Goal: Find contact information: Find contact information

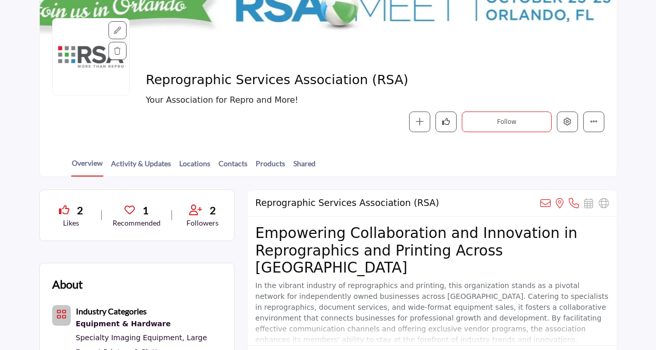
scroll to position [92, 0]
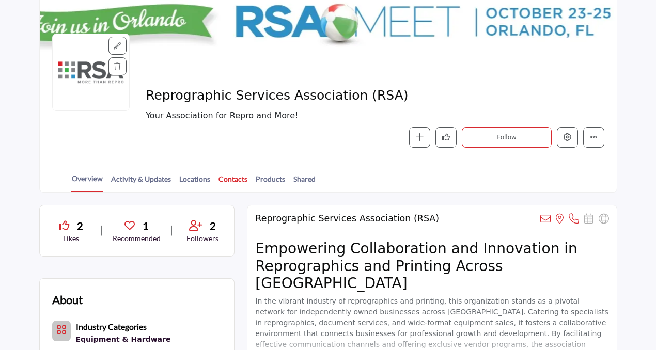
click at [224, 182] on link "Contacts" at bounding box center [233, 183] width 30 height 18
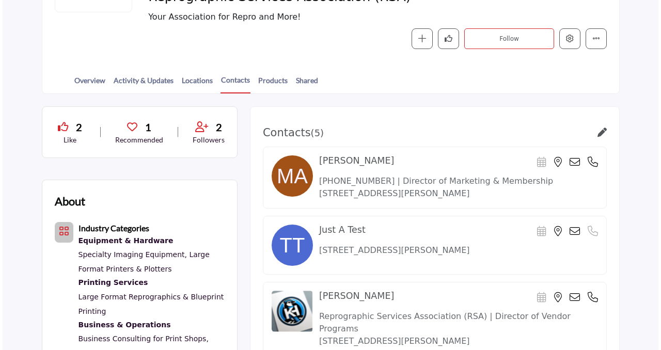
scroll to position [182, 0]
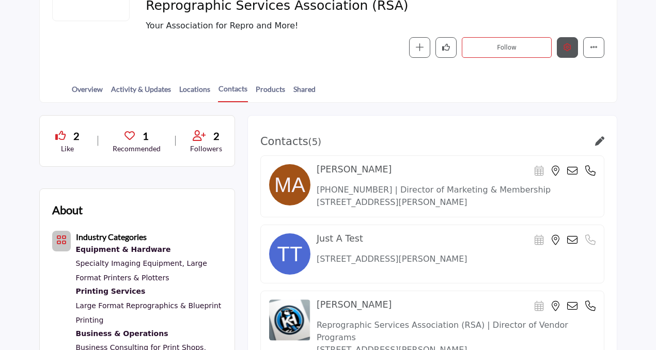
click at [569, 49] on icon "Edit company" at bounding box center [568, 47] width 8 height 8
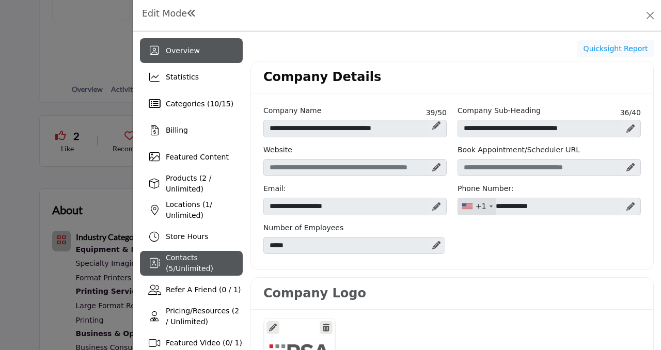
click at [206, 252] on div "Contacts ( 5 / Unlimited )" at bounding box center [191, 263] width 103 height 25
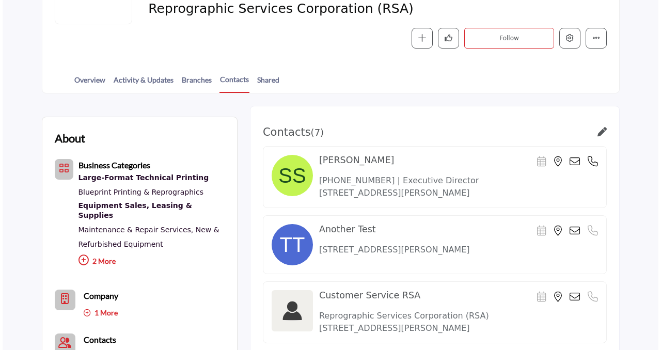
scroll to position [174, 0]
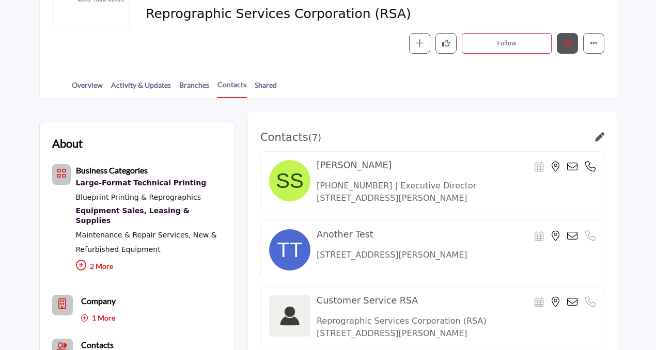
click at [564, 41] on icon "Edit company" at bounding box center [568, 43] width 8 height 8
